Goal: Find specific page/section: Find specific page/section

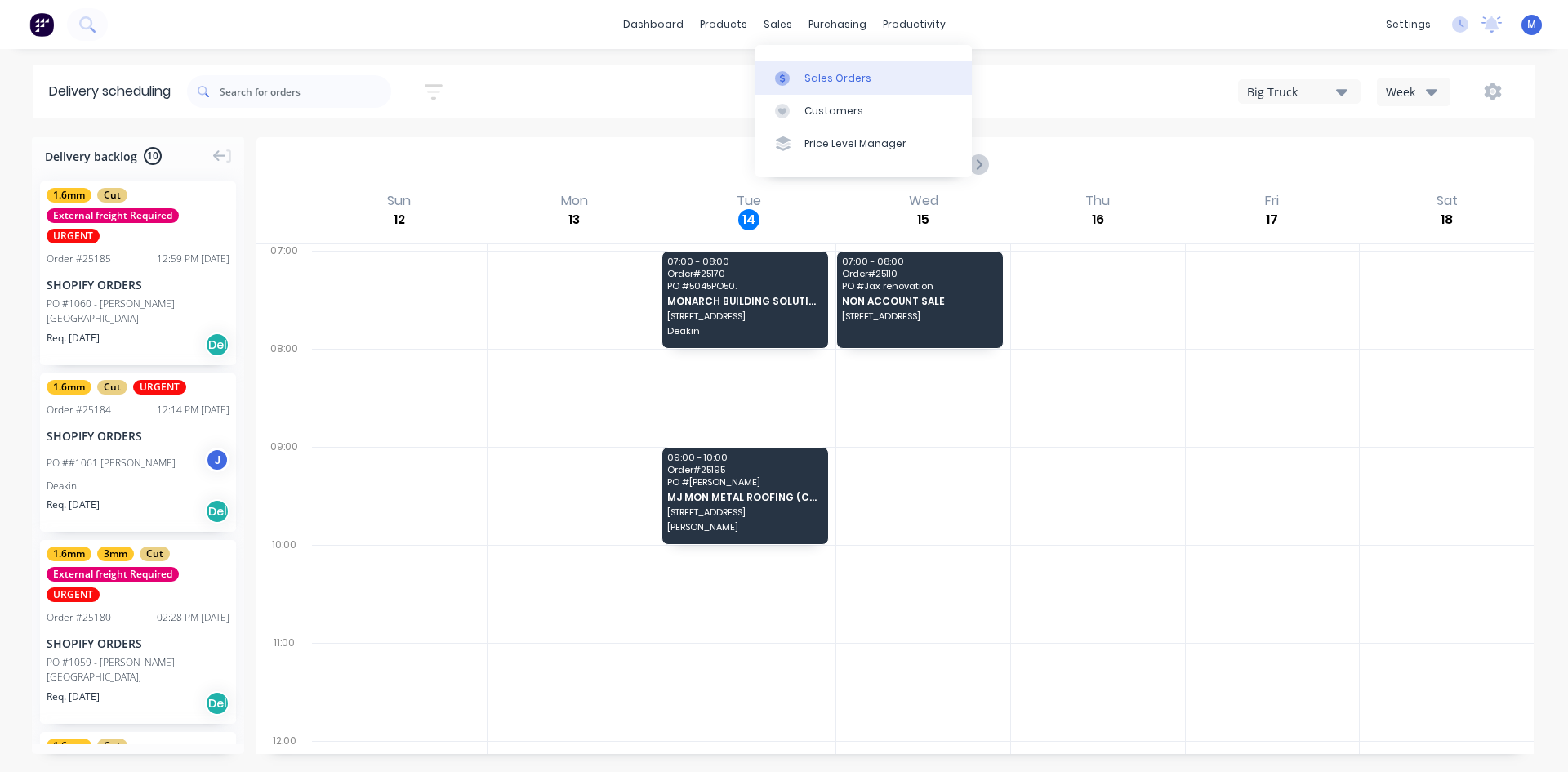
click at [851, 79] on div "Sales Orders" at bounding box center [838, 78] width 67 height 15
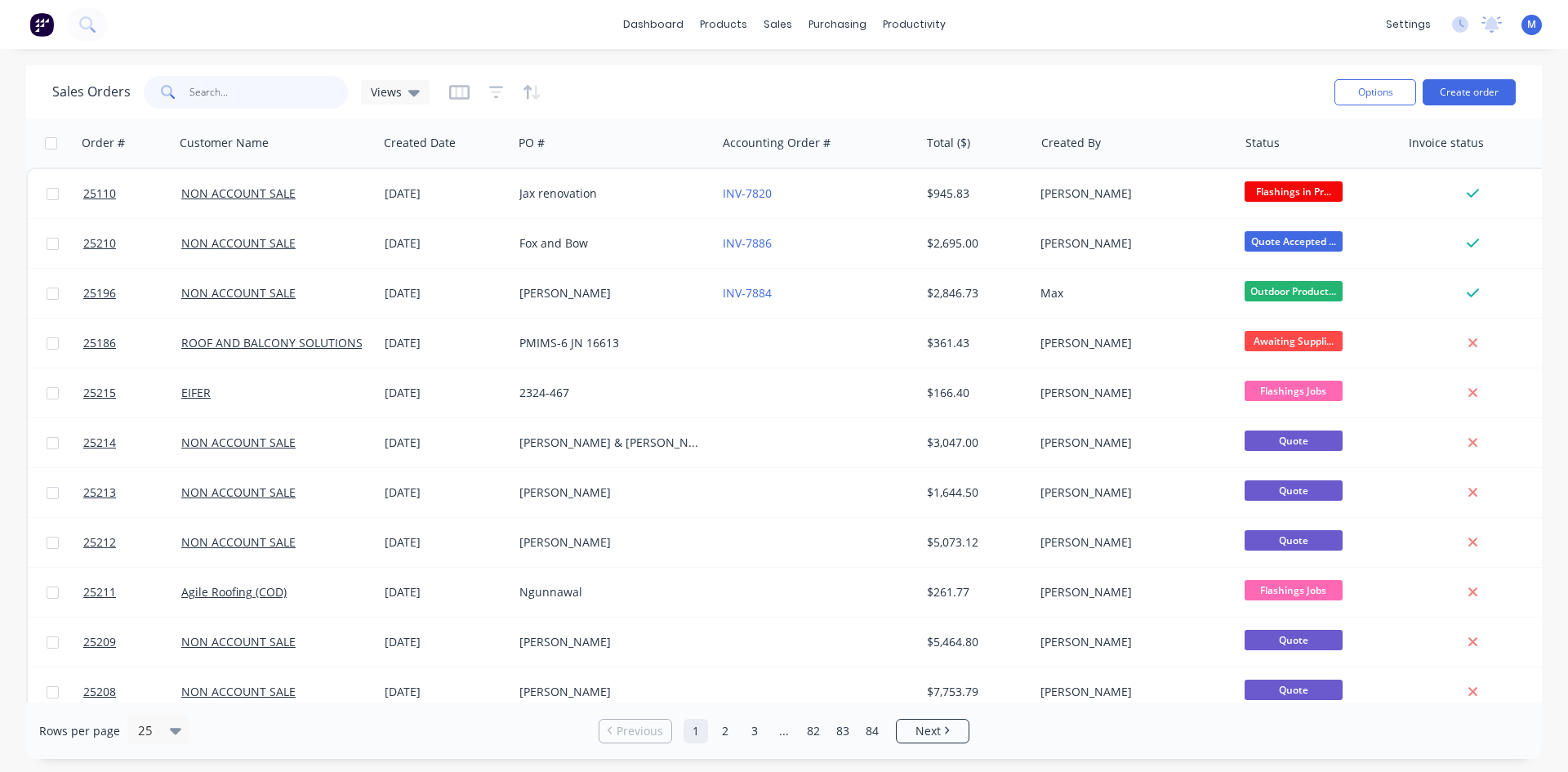
click at [248, 92] on input "text" at bounding box center [270, 92] width 160 height 33
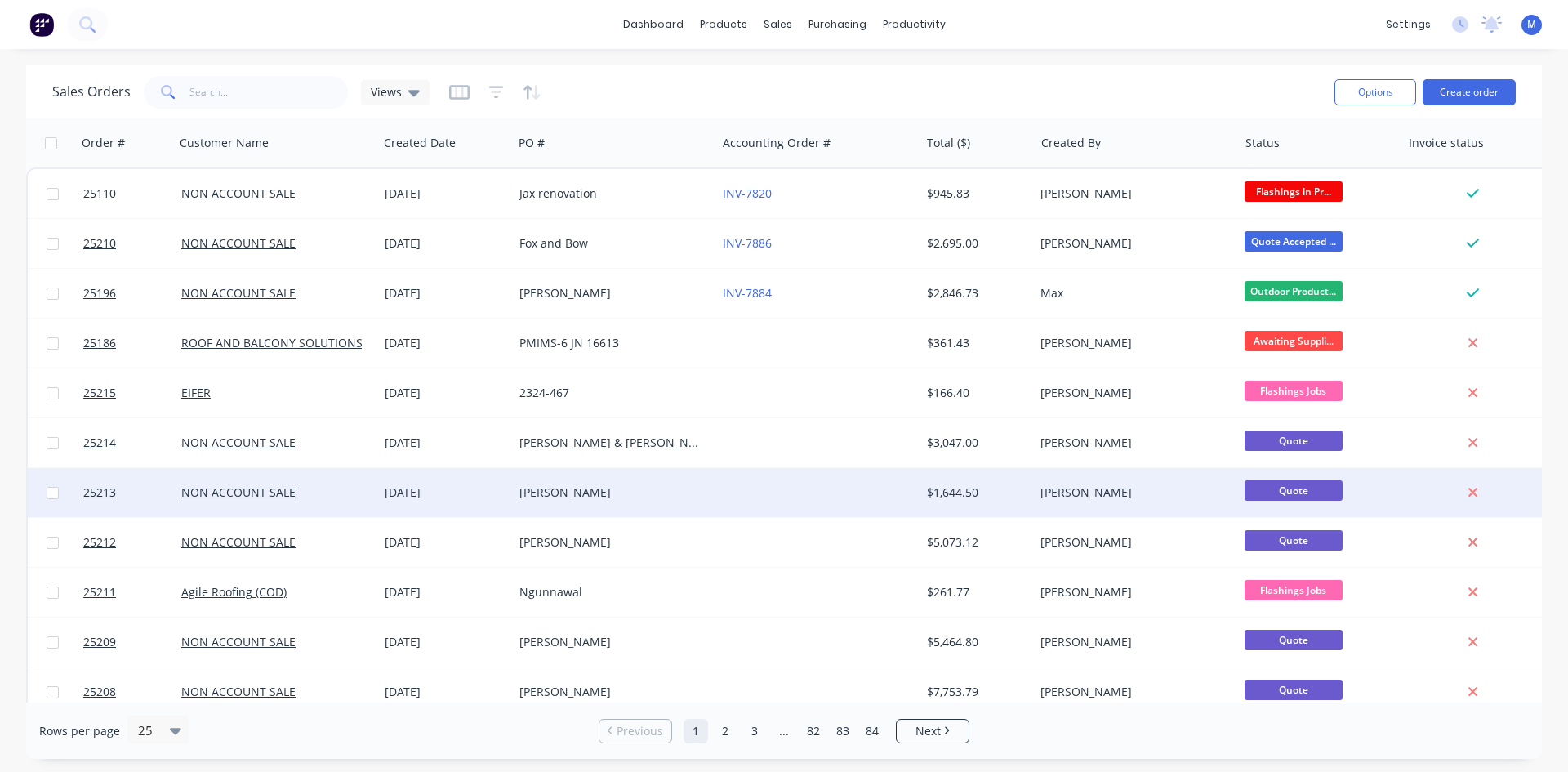
click at [529, 493] on div "[PERSON_NAME]" at bounding box center [610, 492] width 181 height 17
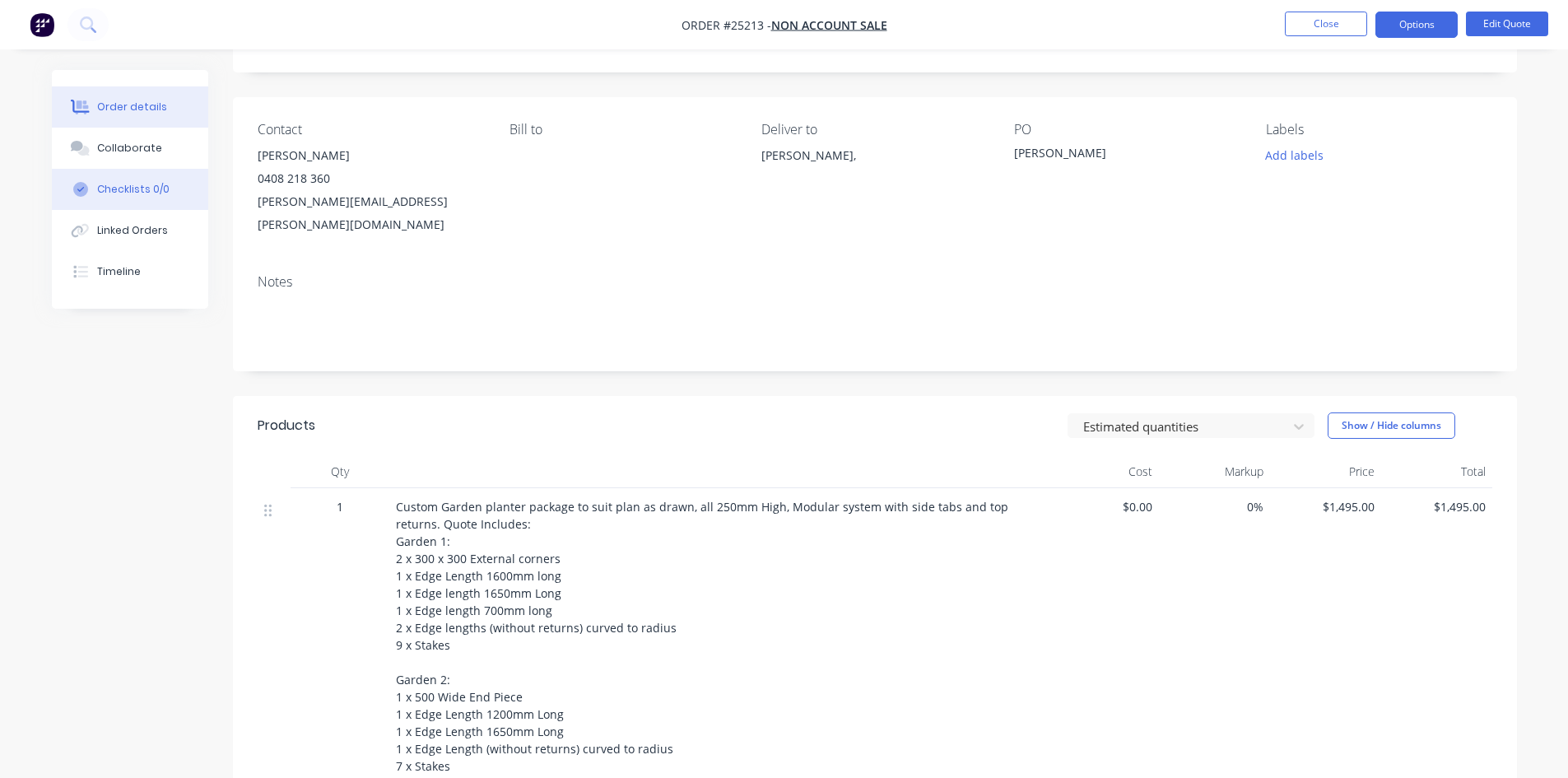
scroll to position [82, 0]
click at [138, 152] on div "Collaborate" at bounding box center [130, 147] width 65 height 15
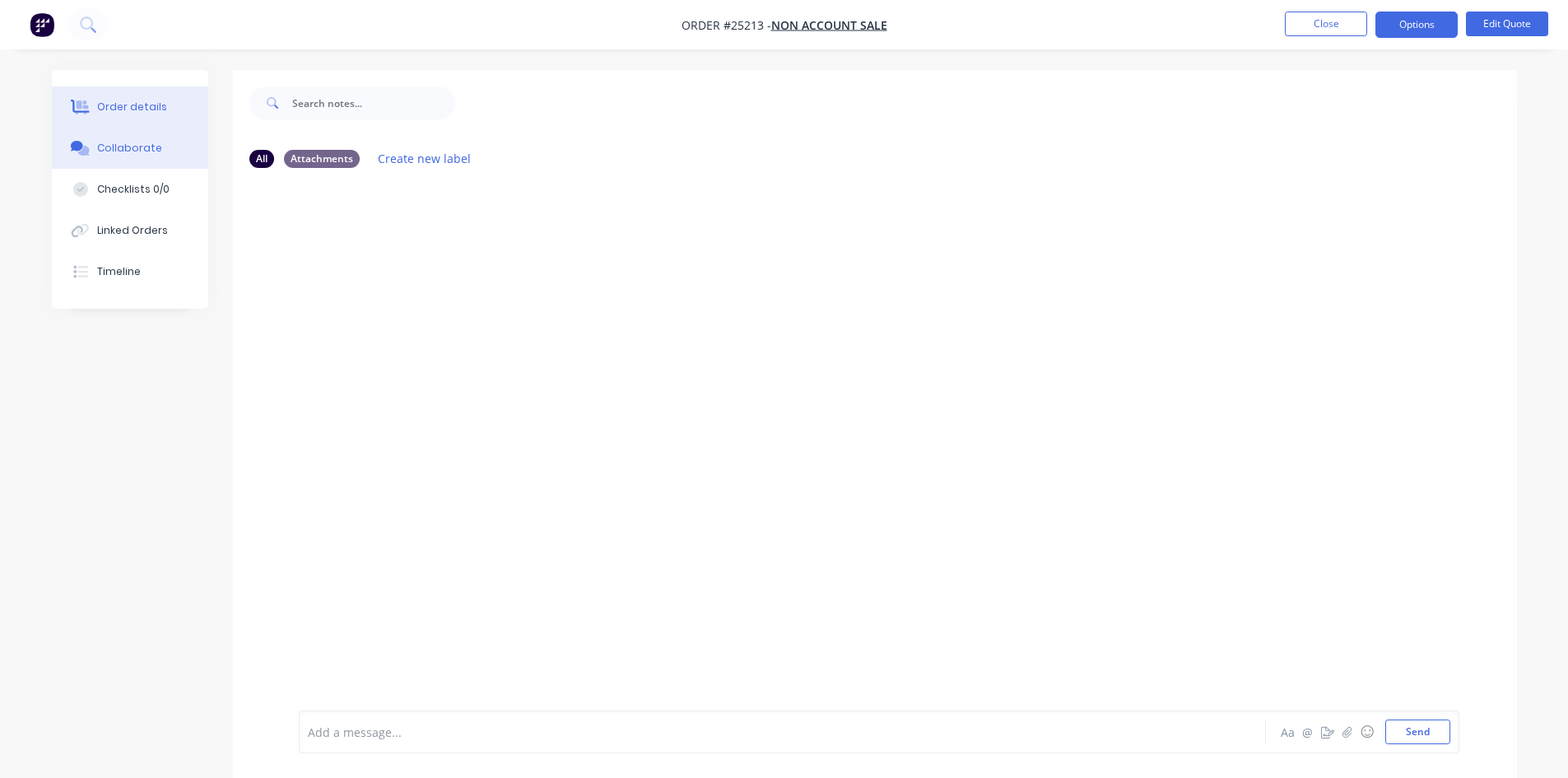
click at [157, 103] on div "Order details" at bounding box center [131, 106] width 70 height 15
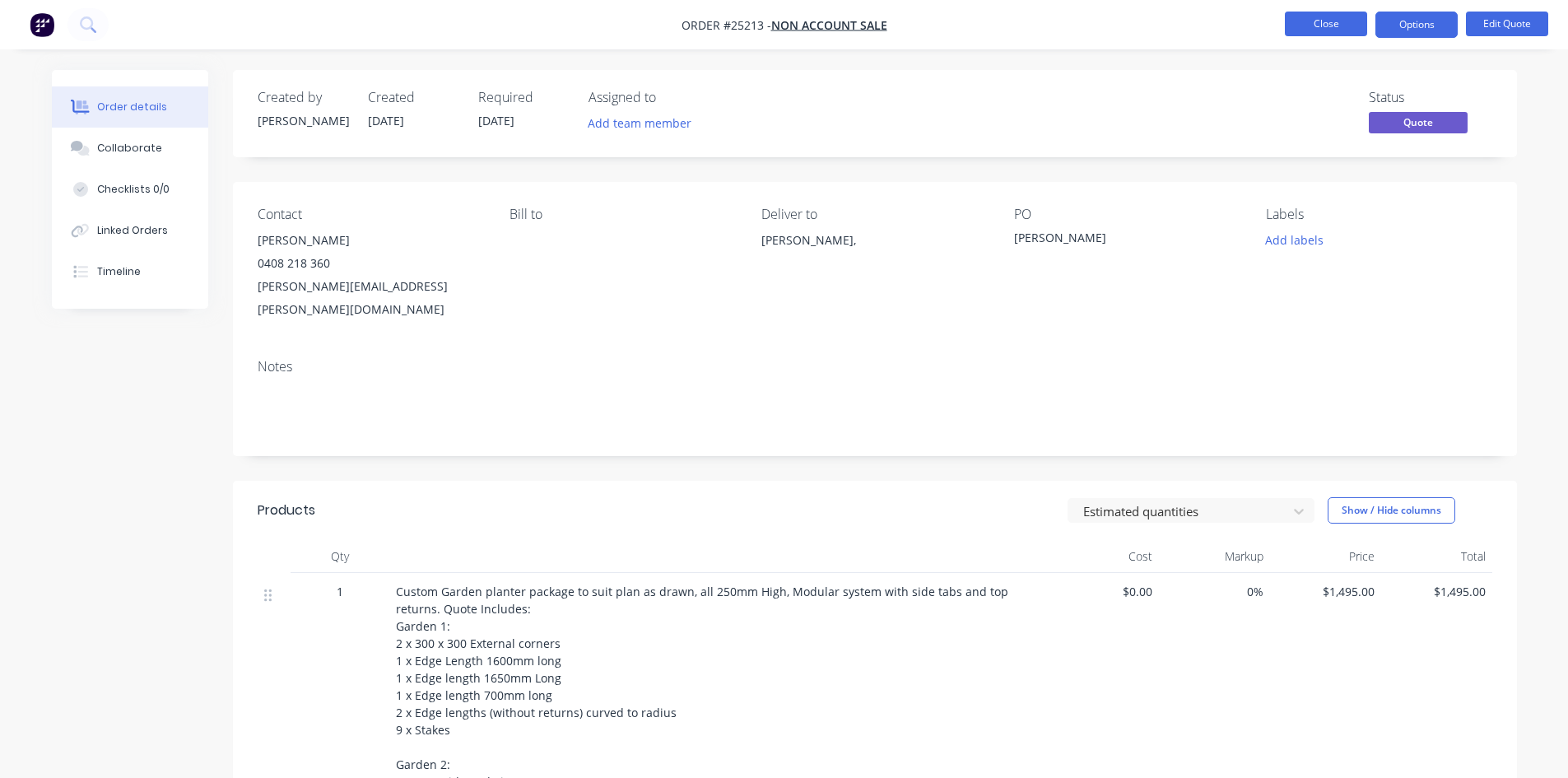
click at [1302, 29] on button "Close" at bounding box center [1326, 24] width 82 height 25
